Goal: Task Accomplishment & Management: Complete application form

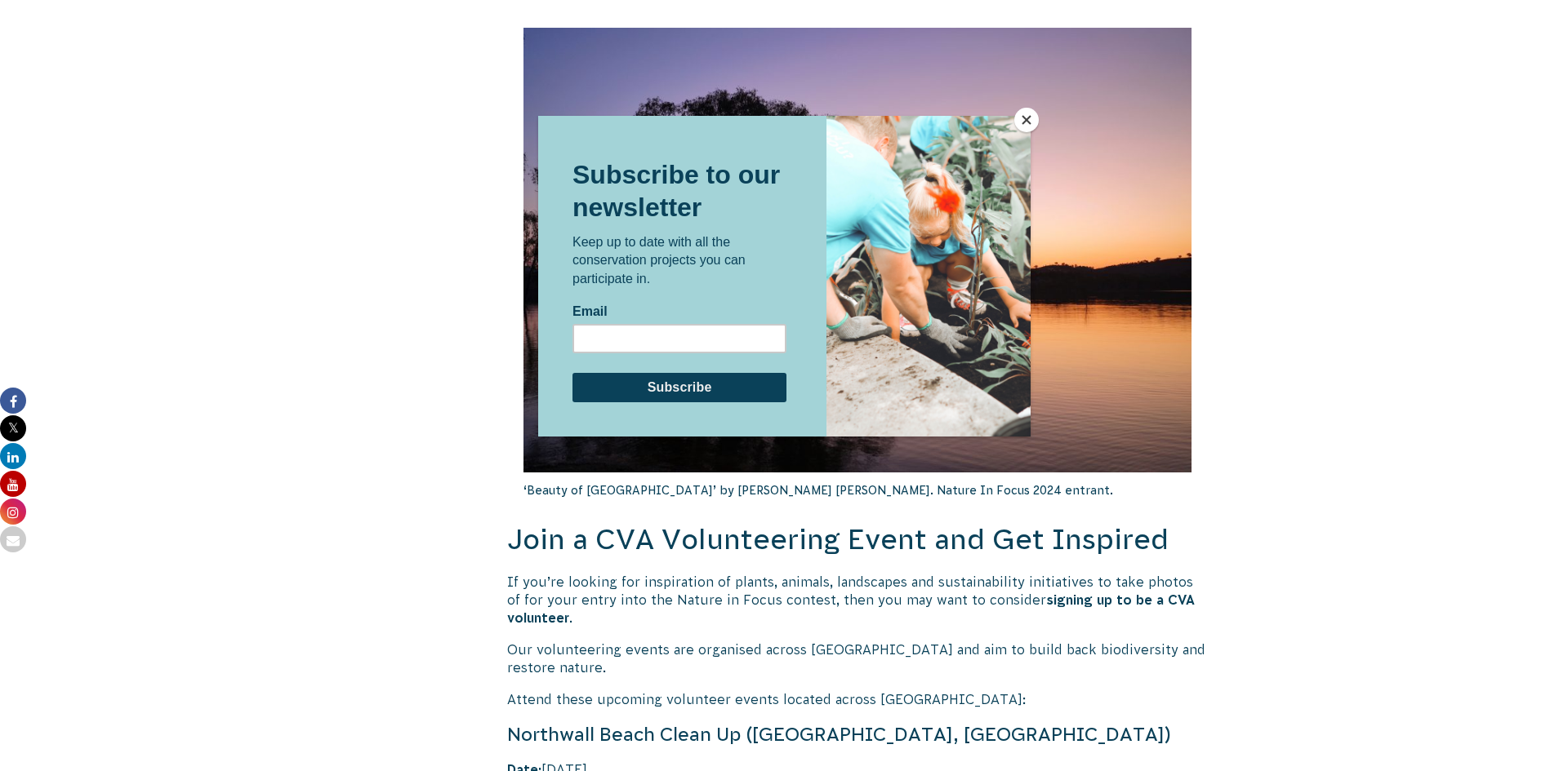
scroll to position [2798, 0]
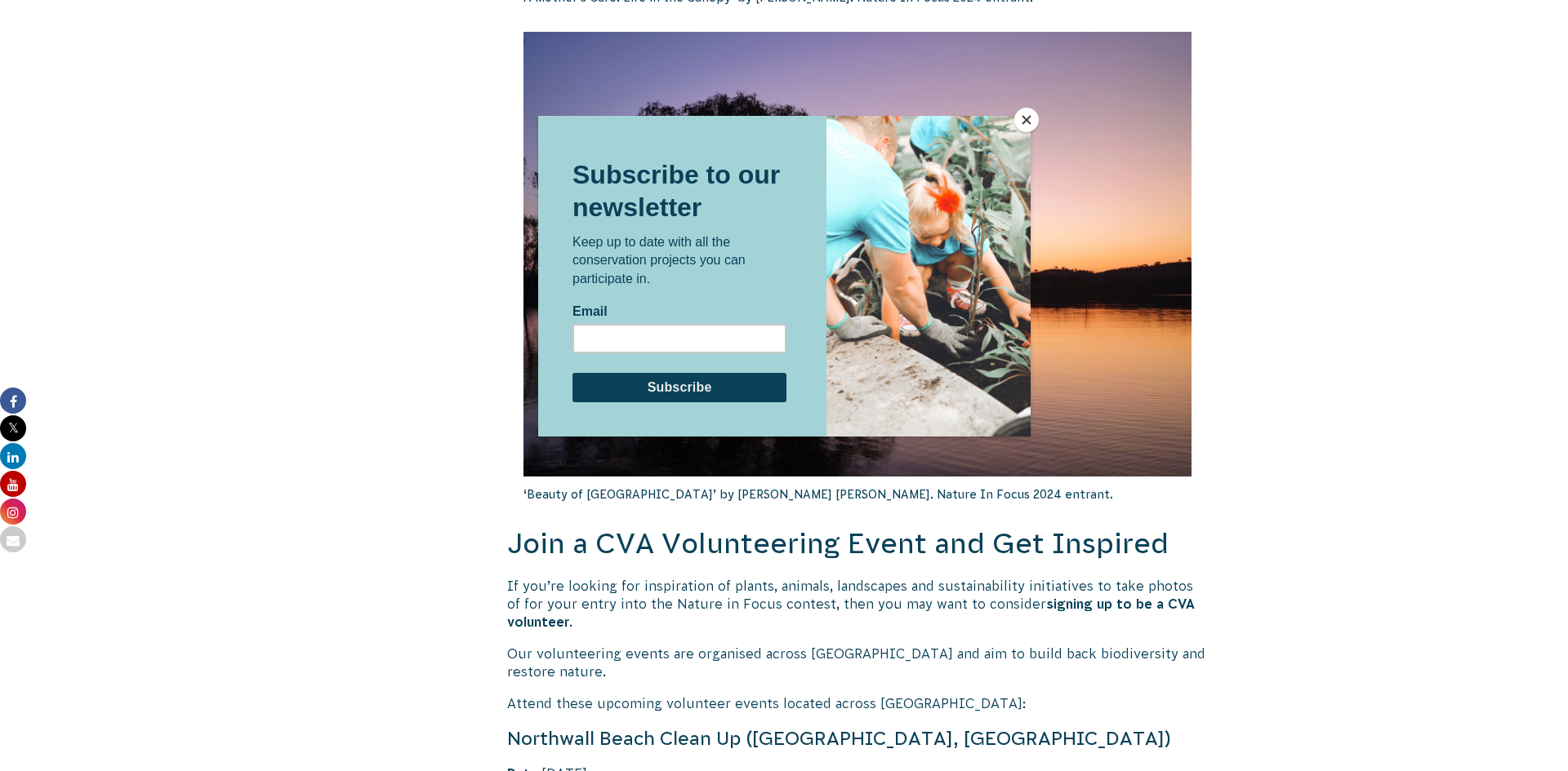
click at [1035, 114] on button "Close" at bounding box center [1026, 120] width 25 height 25
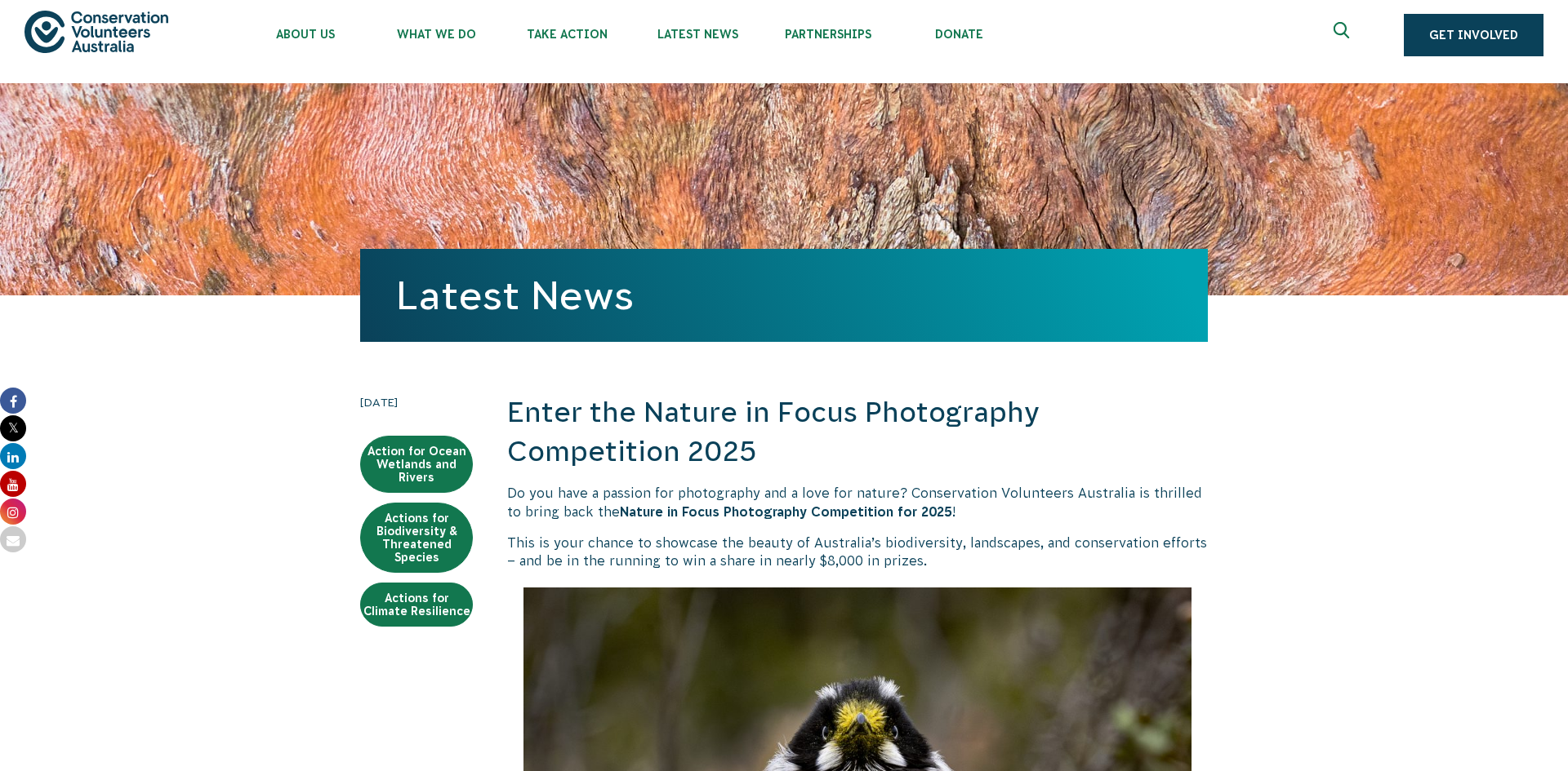
scroll to position [12, 0]
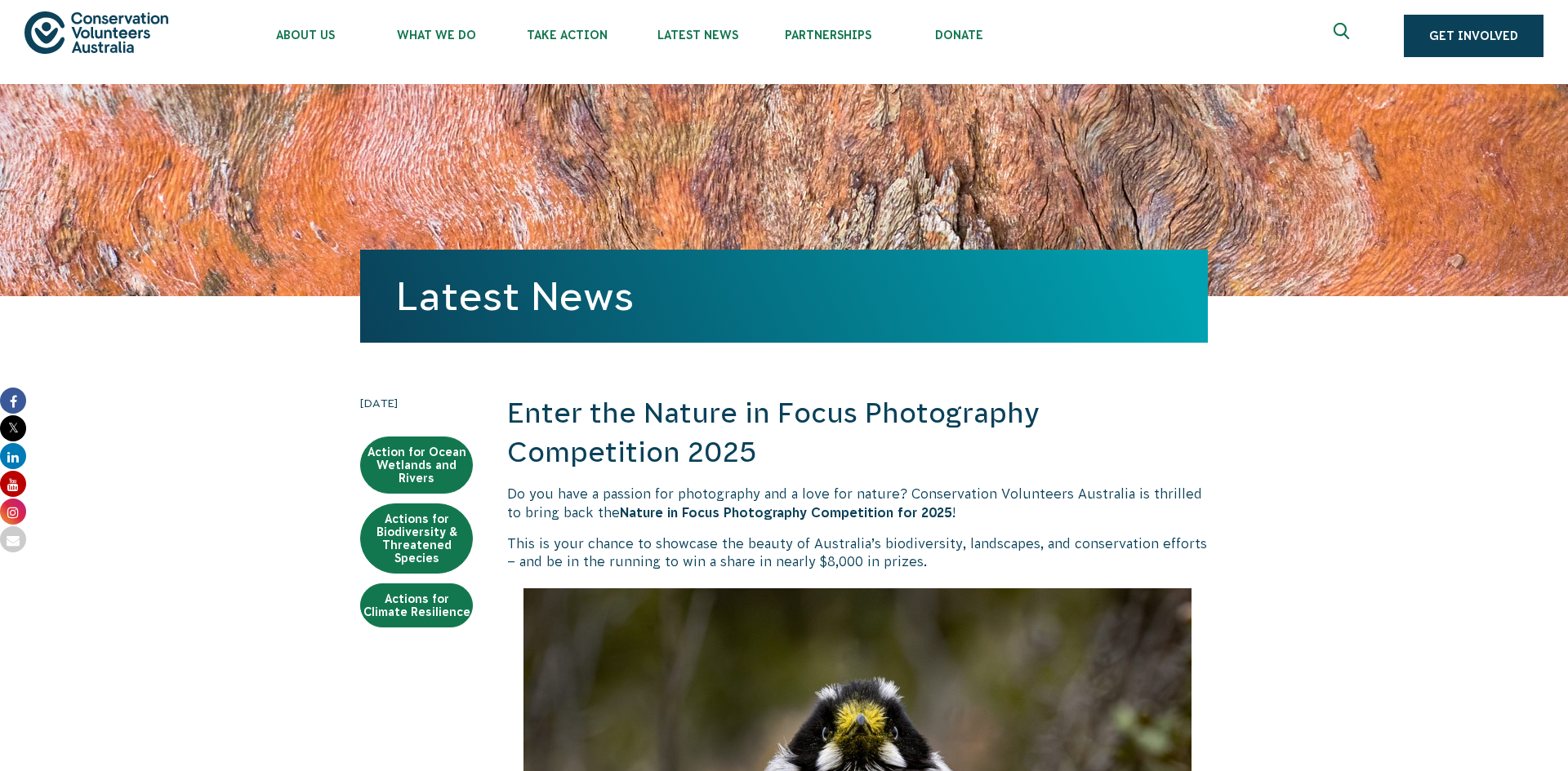
click at [1342, 19] on button at bounding box center [1343, 36] width 40 height 39
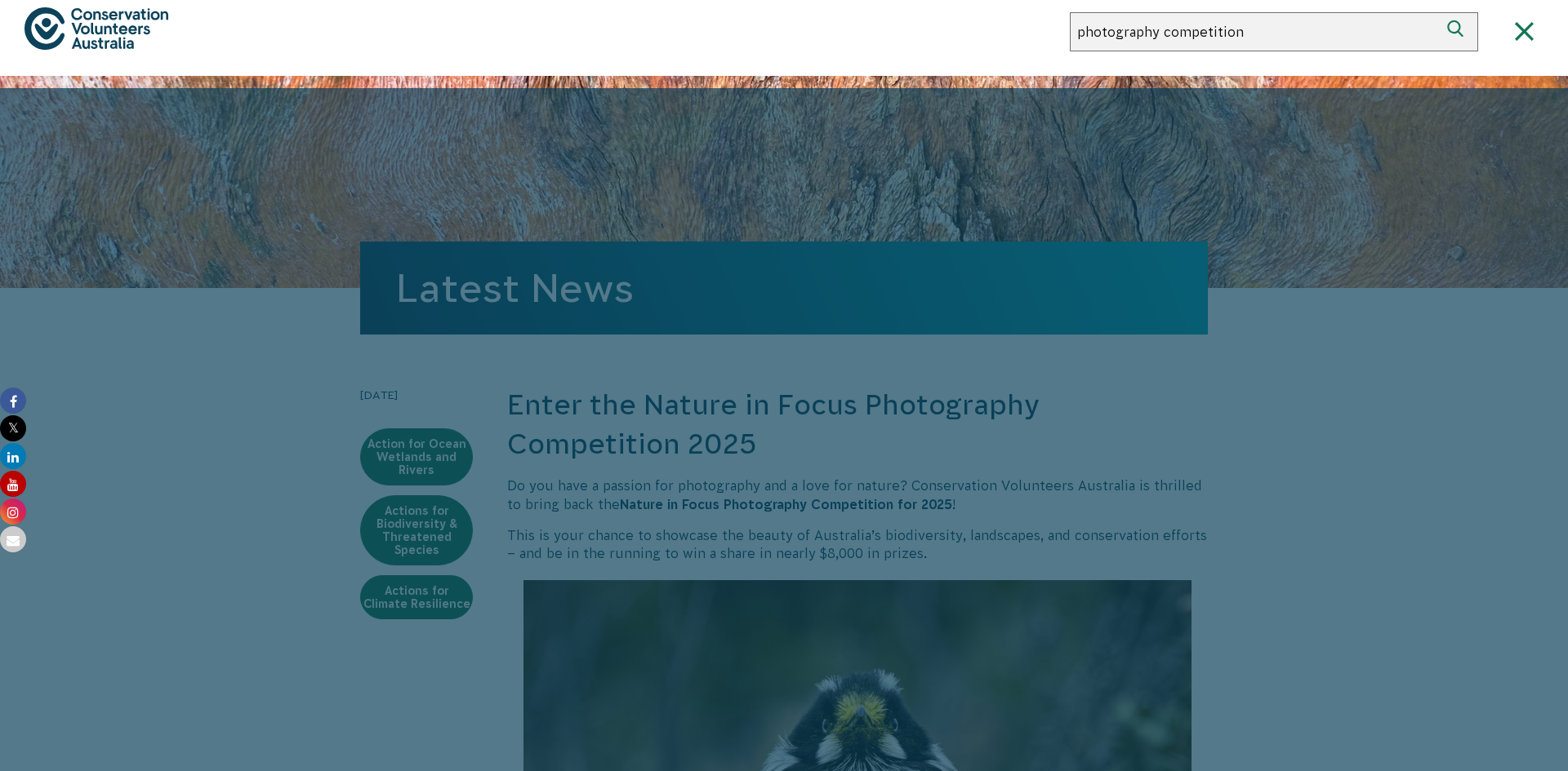
type input "photography competition"
click at [1439, 12] on button "Search" at bounding box center [1459, 32] width 40 height 39
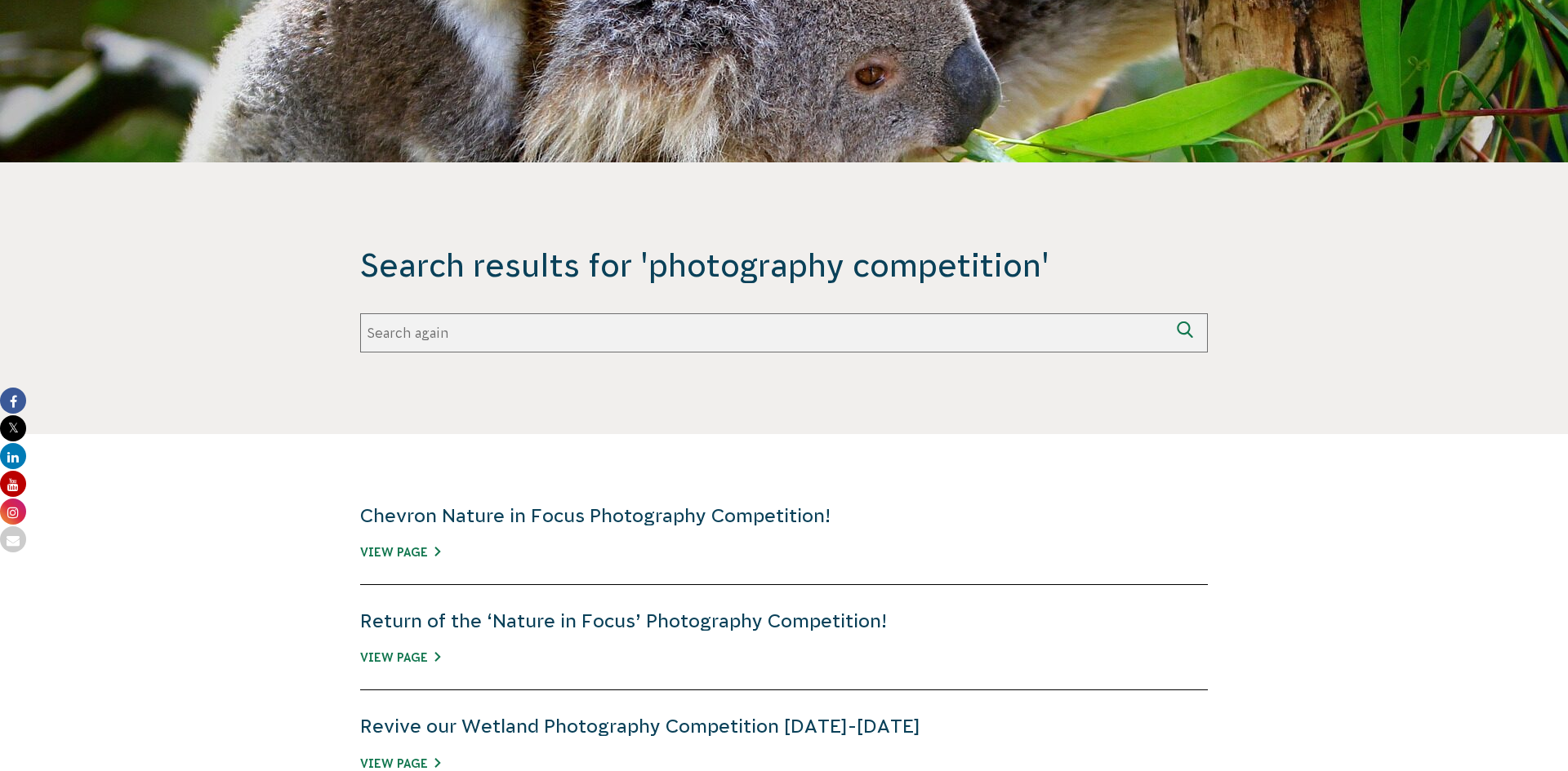
scroll to position [142, 0]
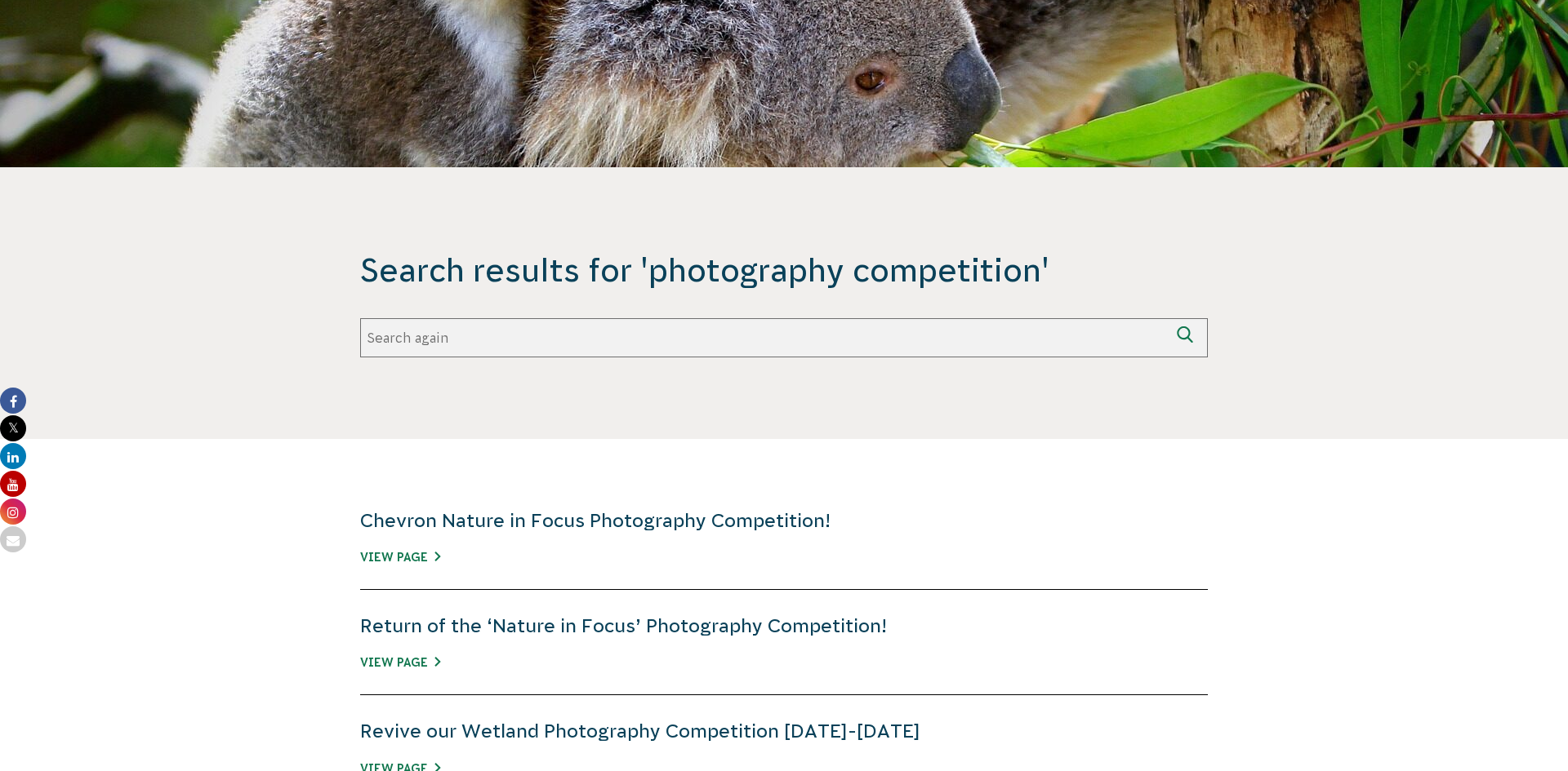
click at [872, 532] on h4 "Chevron Nature in Focus Photography Competition!" at bounding box center [784, 521] width 848 height 26
click at [759, 520] on link "Chevron Nature in Focus Photography Competition!" at bounding box center [594, 521] width 470 height 21
click at [403, 569] on div "Chevron Nature in Focus Photography Competition! View Page" at bounding box center [784, 537] width 848 height 105
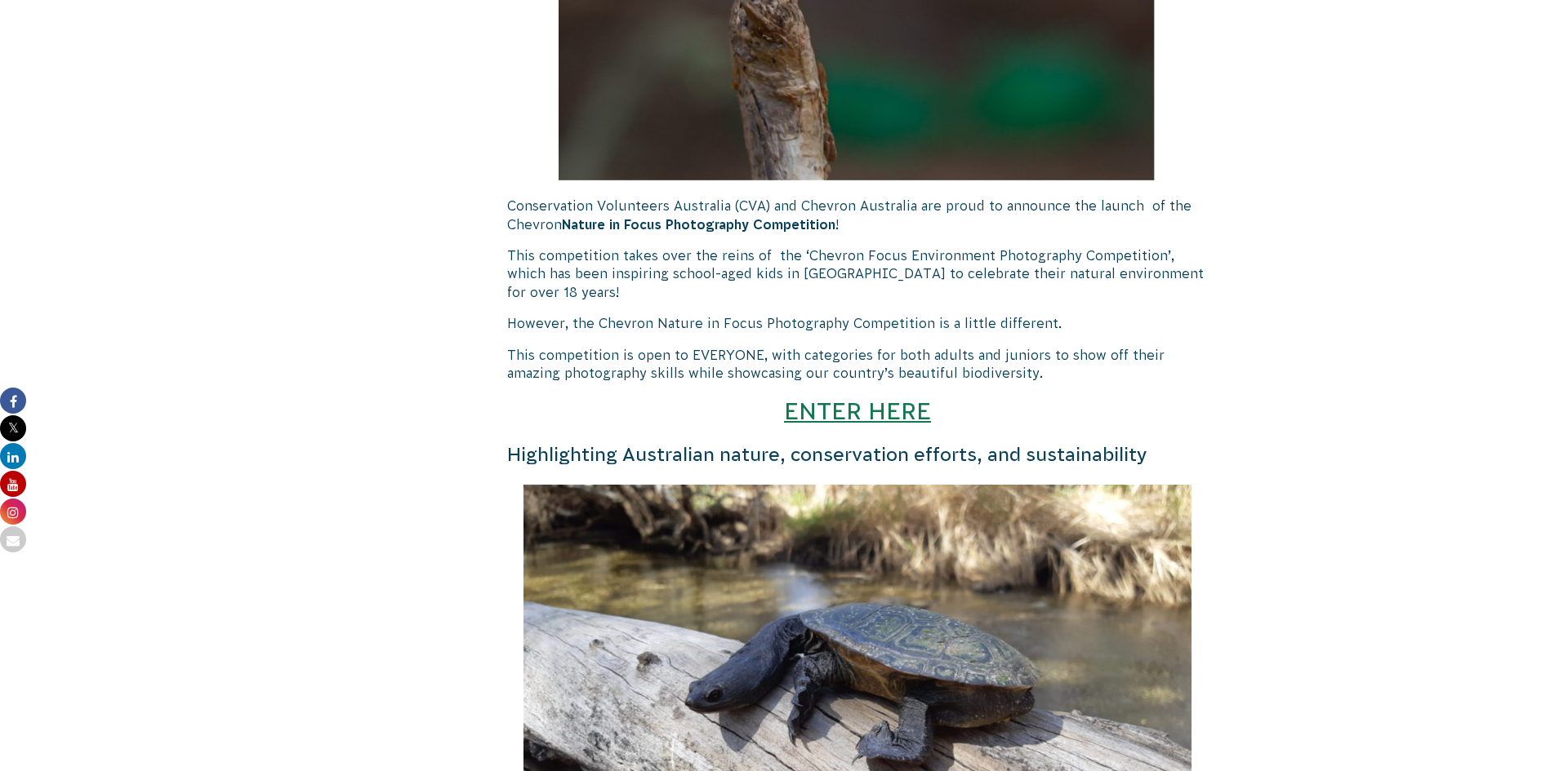
scroll to position [1154, 0]
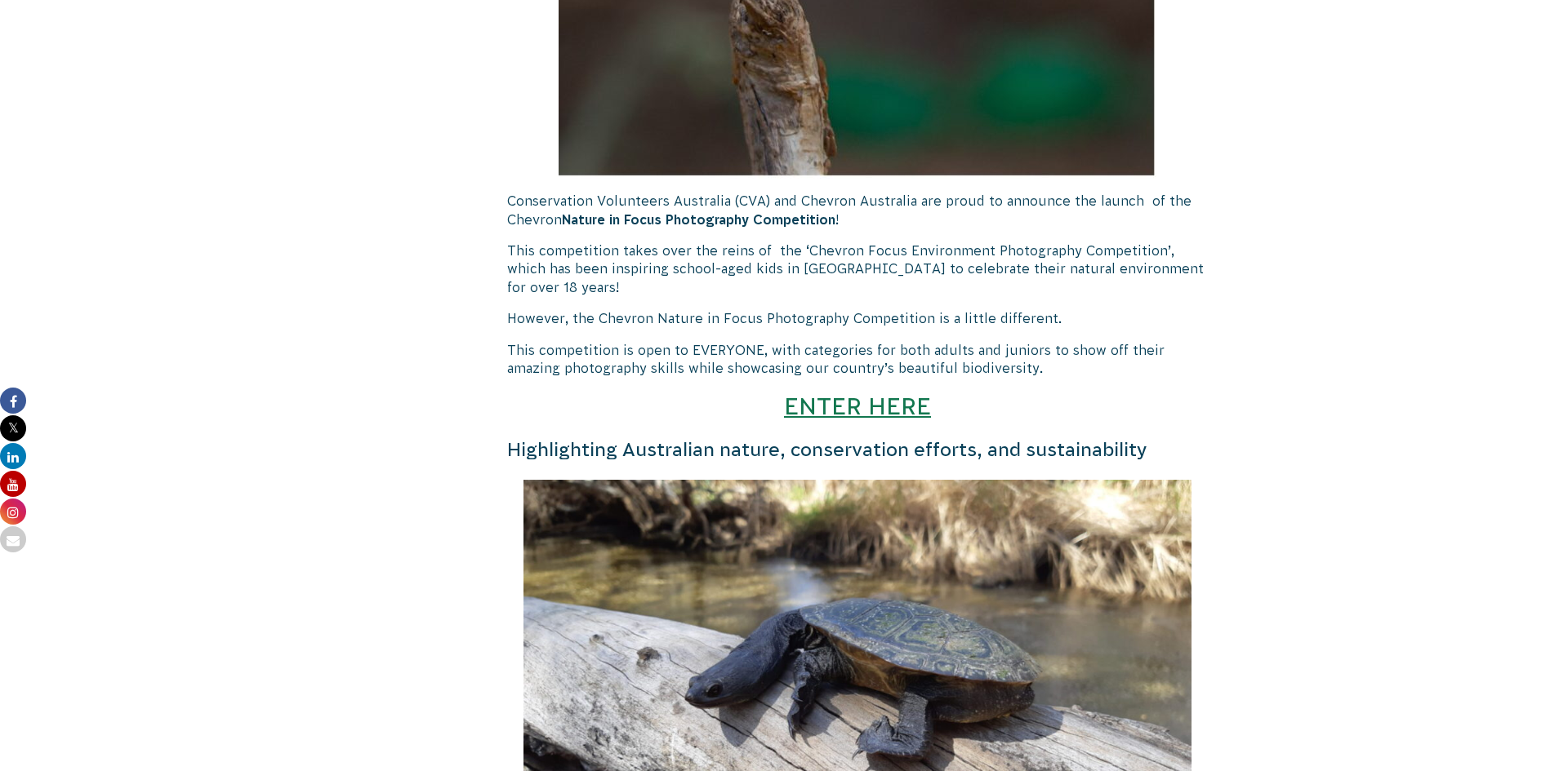
click at [886, 423] on h3 "ENTER HERE" at bounding box center [857, 406] width 700 height 34
click at [886, 402] on link "ENTER HERE" at bounding box center [857, 406] width 147 height 27
